Goal: Information Seeking & Learning: Check status

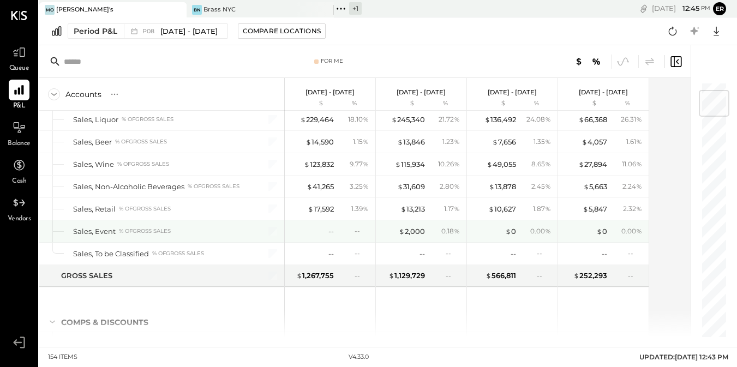
scroll to position [72, 0]
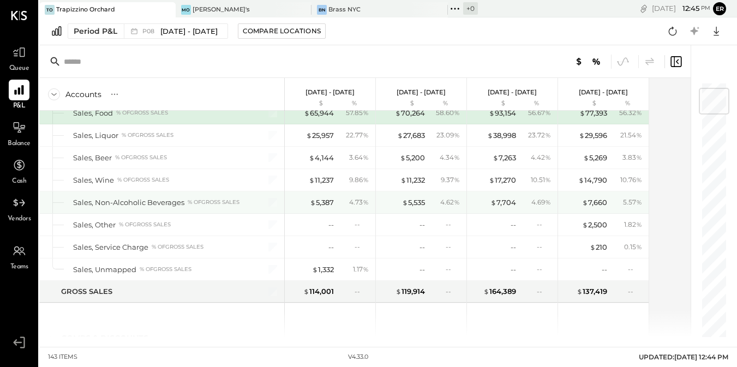
scroll to position [54, 0]
